Goal: Transaction & Acquisition: Register for event/course

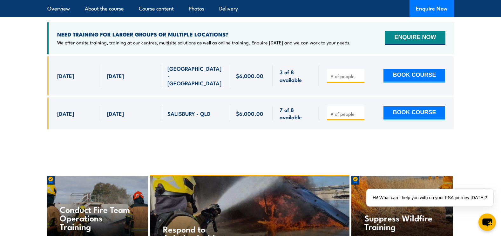
scroll to position [1556, 0]
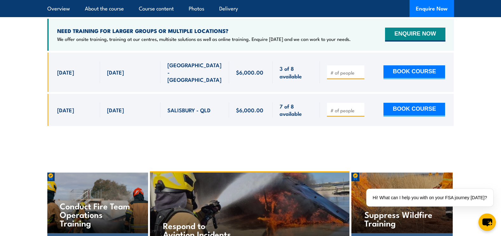
click at [350, 107] on input "number" at bounding box center [346, 110] width 32 height 6
type input "1"
click at [400, 103] on button "BOOK COURSE" at bounding box center [414, 110] width 62 height 14
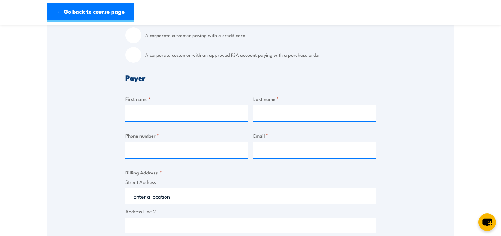
scroll to position [222, 0]
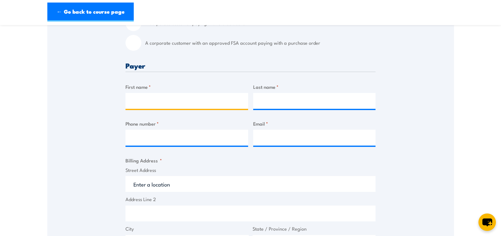
click at [165, 109] on input "First name *" at bounding box center [186, 101] width 123 height 16
type input "Tomas"
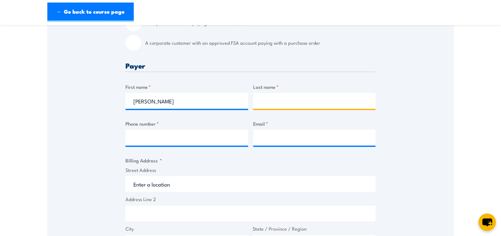
click at [269, 109] on input "Last name *" at bounding box center [314, 101] width 123 height 16
type input "Brown"
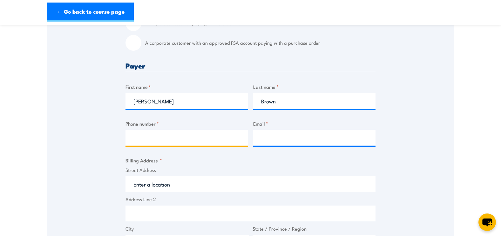
click at [215, 146] on input "Phone number *" at bounding box center [186, 138] width 123 height 16
type input "0499027116"
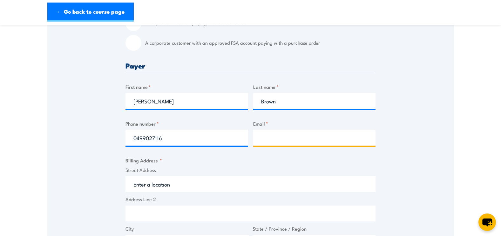
click at [280, 146] on input "Email *" at bounding box center [314, 138] width 123 height 16
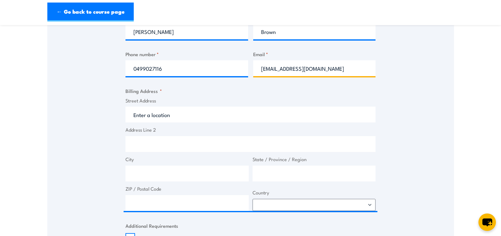
scroll to position [318, 0]
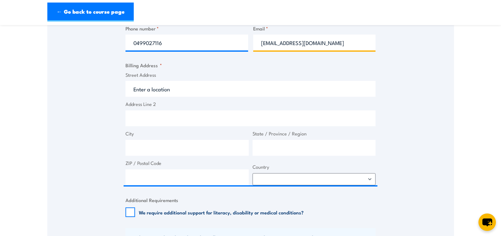
type input "Tomasbrown4413@gmail.com"
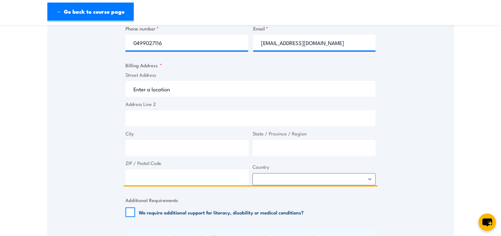
click at [157, 97] on input "Street Address" at bounding box center [250, 89] width 250 height 16
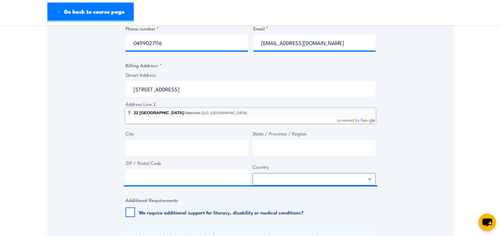
type input "22 Bell Street, Chinchilla QLD, Australia"
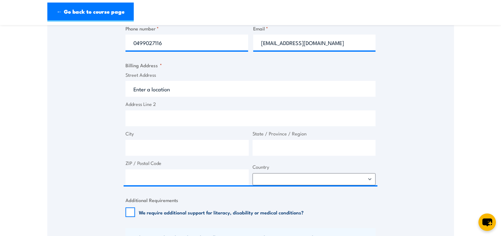
type input "22 Bell St"
type input "Chinchilla"
type input "Queensland"
type input "4413"
select select "Australia"
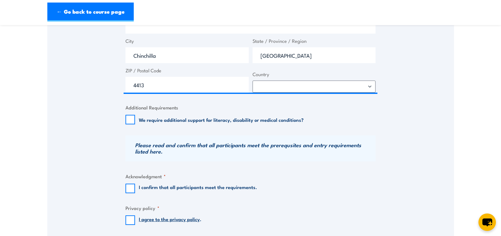
scroll to position [413, 0]
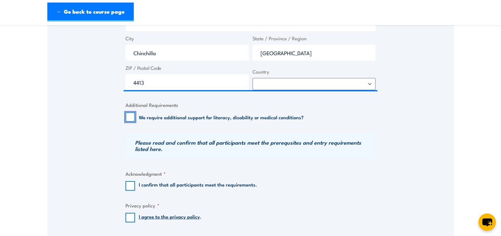
click at [130, 122] on input "We require additional support for literacy, disability or medical conditions?" at bounding box center [130, 117] width 10 height 10
checkbox input "true"
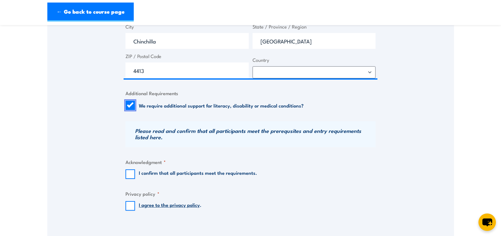
scroll to position [445, 0]
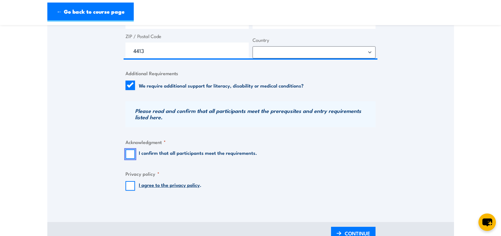
click at [129, 159] on input "I confirm that all participants meet the requirements." at bounding box center [130, 155] width 10 height 10
checkbox input "true"
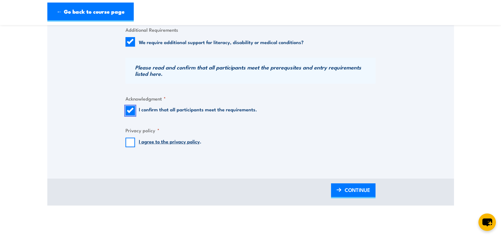
scroll to position [508, 0]
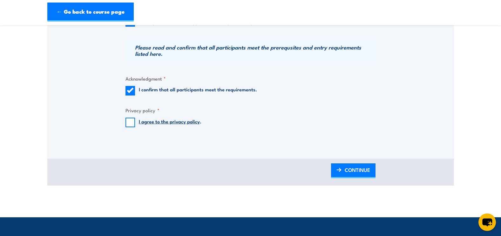
click at [129, 127] on input "I agree to the privacy policy ." at bounding box center [130, 123] width 10 height 10
checkbox input "true"
click at [358, 179] on span "CONTINUE" at bounding box center [357, 170] width 25 height 17
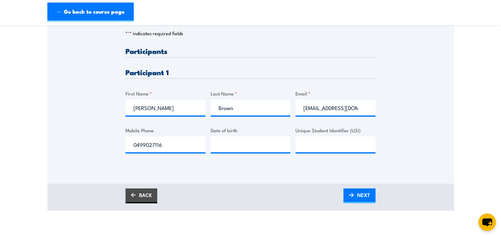
scroll to position [159, 0]
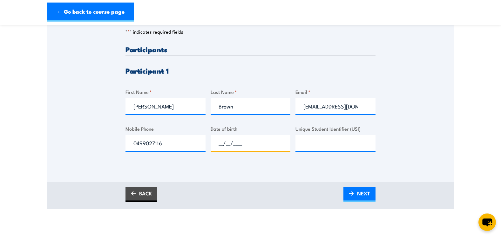
click at [251, 151] on input "__/__/____" at bounding box center [251, 143] width 80 height 16
type input "21/04/2004"
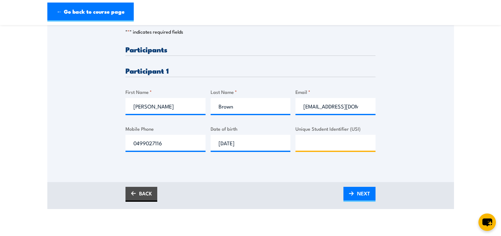
click at [329, 151] on input "Unique Student Identifier (USI)" at bounding box center [335, 143] width 80 height 16
type input "H"
paste input "HVUPTCB268"
type input "HVUPTCB268"
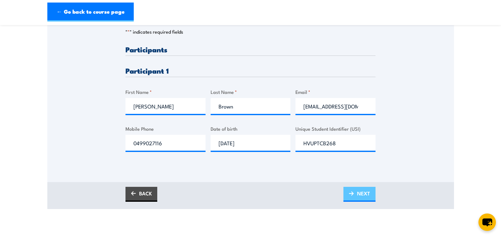
click at [360, 202] on span "NEXT" at bounding box center [363, 193] width 13 height 17
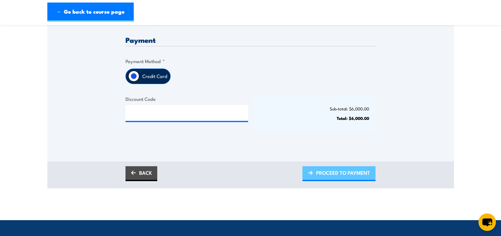
click at [340, 181] on span "PROCEED TO PAYMENT" at bounding box center [343, 173] width 54 height 17
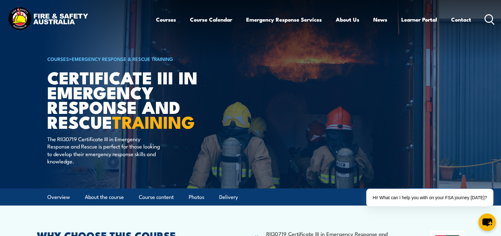
click at [489, 18] on icon at bounding box center [489, 19] width 10 height 10
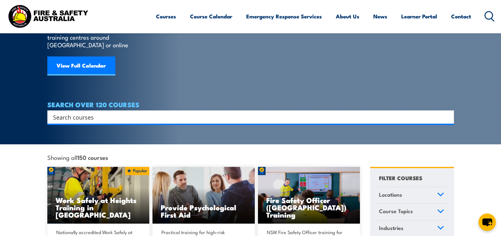
scroll to position [64, 0]
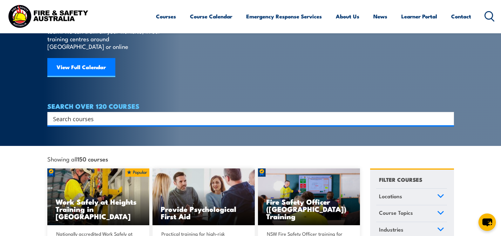
click at [104, 114] on input "Search input" at bounding box center [246, 119] width 387 height 10
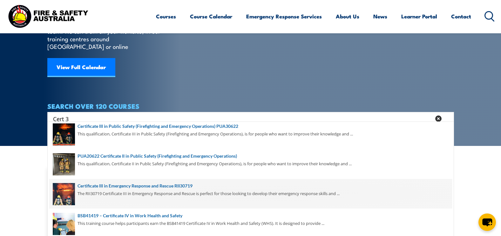
type input "Cert 3"
click at [169, 194] on span at bounding box center [250, 194] width 403 height 30
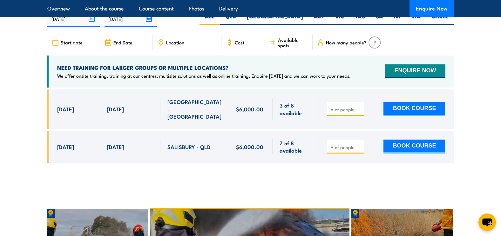
scroll to position [1461, 0]
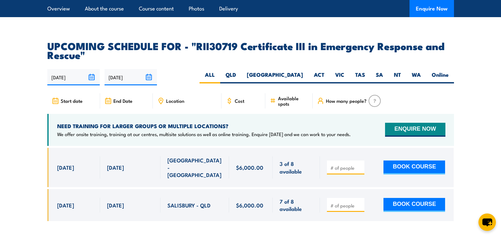
click at [347, 203] on input "number" at bounding box center [346, 206] width 32 height 6
type input "1"
click at [419, 198] on button "BOOK COURSE" at bounding box center [414, 205] width 62 height 14
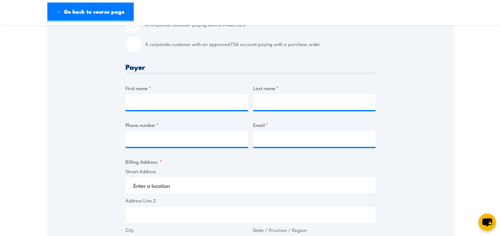
scroll to position [222, 0]
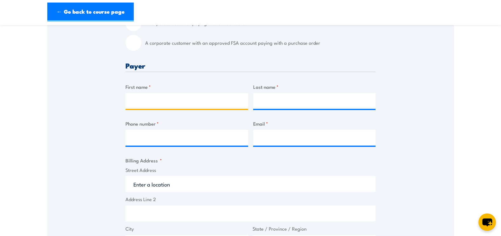
click at [169, 109] on input "First name *" at bounding box center [186, 101] width 123 height 16
type input "[PERSON_NAME]"
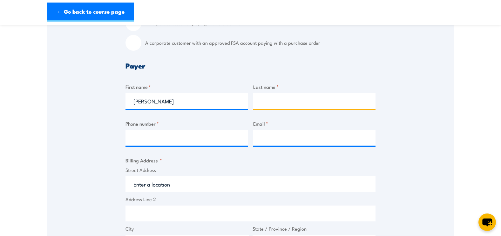
click at [321, 109] on input "Last name *" at bounding box center [314, 101] width 123 height 16
type input "Brown"
click at [148, 158] on div "Billing details I am enroling as: * An individual (I am paying for this myself)…" at bounding box center [250, 193] width 250 height 461
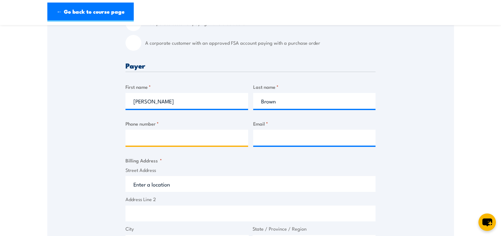
click at [150, 146] on input "Phone number *" at bounding box center [186, 138] width 123 height 16
type input "0499027116"
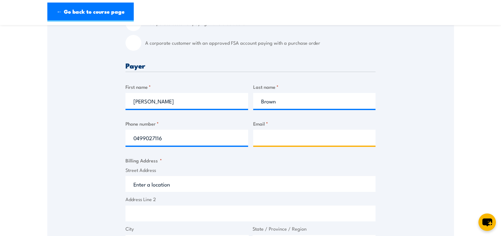
click at [267, 146] on input "Email *" at bounding box center [314, 138] width 123 height 16
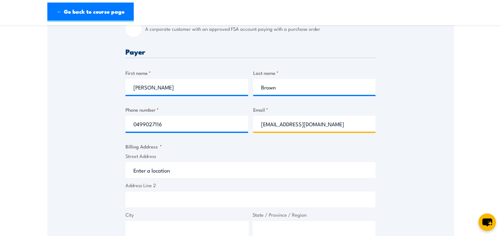
scroll to position [286, 0]
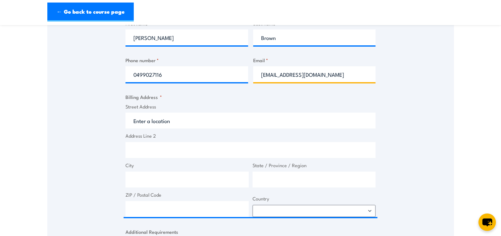
type input "[EMAIL_ADDRESS][DOMAIN_NAME]"
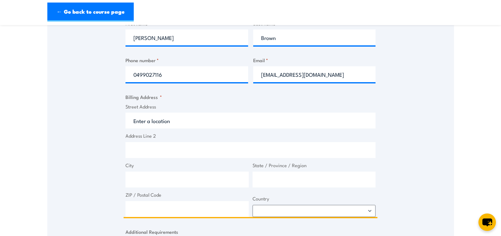
click at [152, 129] on input "Street Address" at bounding box center [250, 121] width 250 height 16
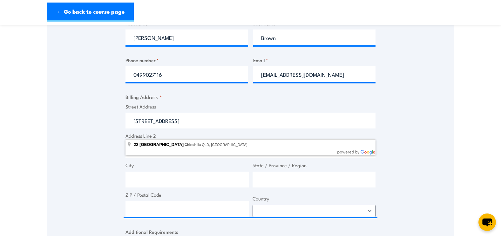
type input "[STREET_ADDRESS]"
type input "Chinchilla"
type input "[GEOGRAPHIC_DATA]"
type input "4413"
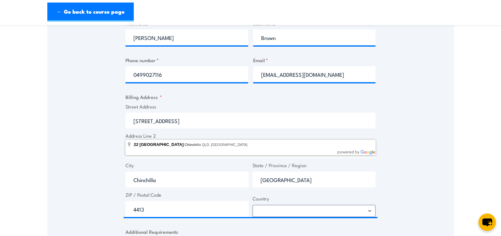
select select "[GEOGRAPHIC_DATA]"
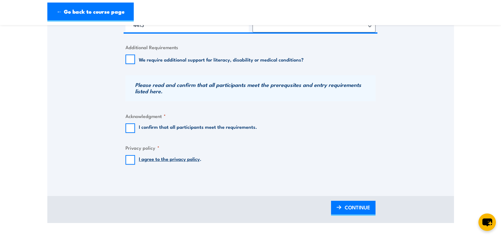
scroll to position [476, 0]
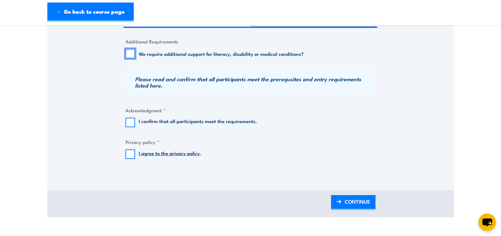
click at [133, 58] on input "We require additional support for literacy, disability or medical conditions?" at bounding box center [130, 54] width 10 height 10
checkbox input "true"
click at [132, 127] on input "I confirm that all participants meet the requirements." at bounding box center [130, 123] width 10 height 10
checkbox input "true"
click at [131, 159] on input "I agree to the privacy policy ." at bounding box center [130, 155] width 10 height 10
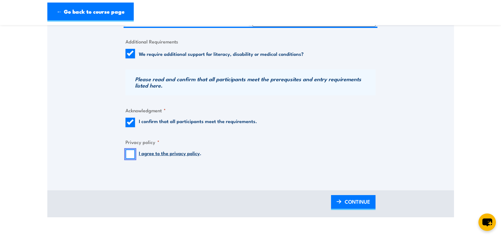
checkbox input "true"
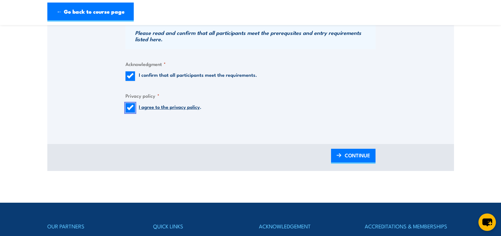
scroll to position [540, 0]
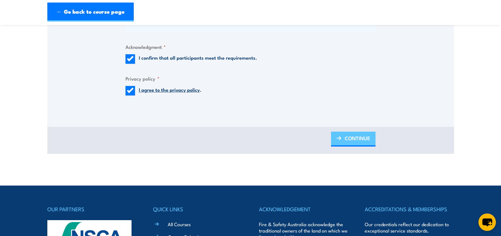
click at [351, 147] on span "CONTINUE" at bounding box center [357, 138] width 25 height 17
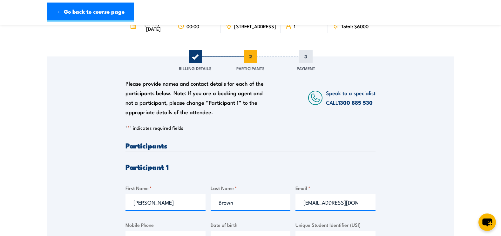
scroll to position [64, 0]
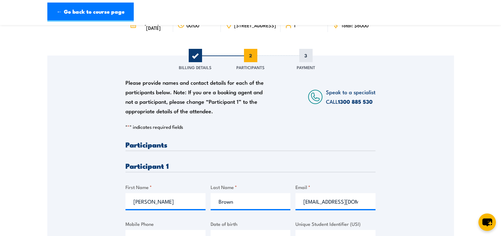
click at [159, 148] on h3 "Participants" at bounding box center [250, 144] width 250 height 7
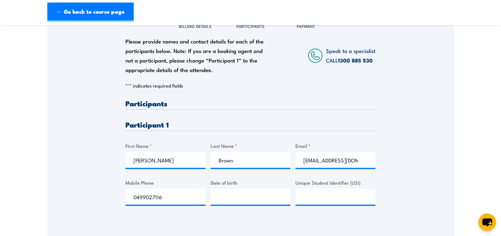
scroll to position [159, 0]
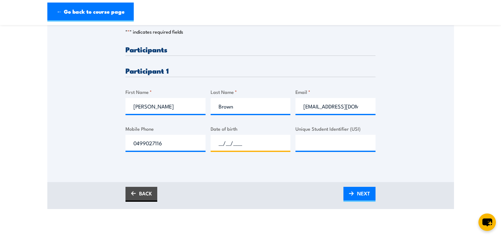
click at [234, 151] on input "__/__/____" at bounding box center [251, 143] width 80 height 16
type input "[DATE]"
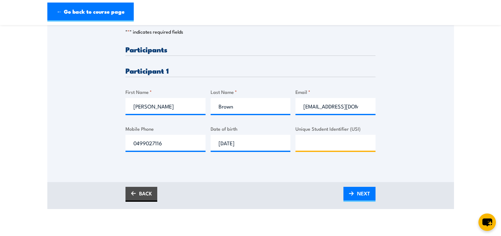
click at [318, 145] on input "Unique Student Identifier (USI)" at bounding box center [335, 143] width 80 height 16
paste input "HVUPTCB268"
type input "HVUPTCB268"
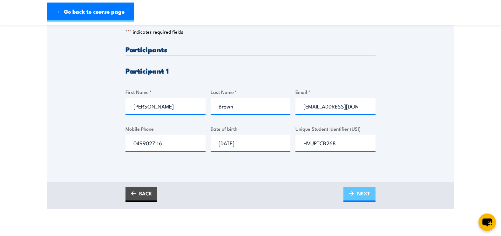
click at [361, 202] on span "NEXT" at bounding box center [363, 193] width 13 height 17
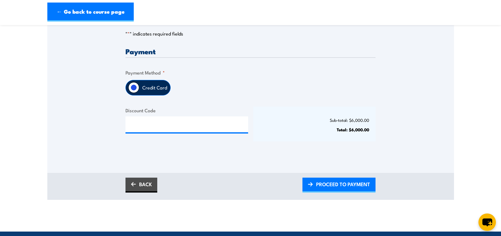
scroll to position [127, 0]
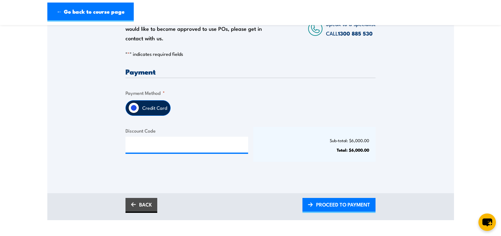
click at [167, 116] on label "Credit Card" at bounding box center [154, 108] width 31 height 15
click at [139, 113] on input "Credit Card" at bounding box center [133, 108] width 11 height 11
click at [165, 153] on input "Discount Code" at bounding box center [186, 145] width 123 height 16
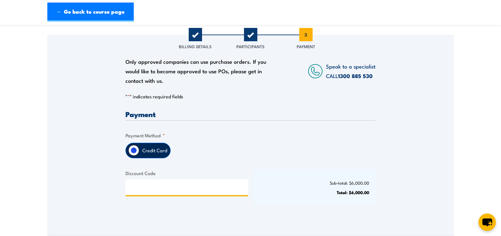
scroll to position [159, 0]
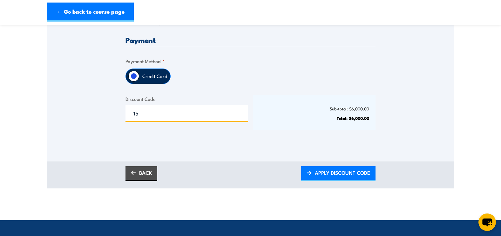
type input "1"
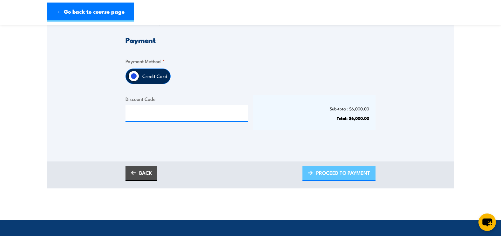
click at [342, 179] on span "PROCEED TO PAYMENT" at bounding box center [343, 173] width 54 height 17
